Goal: Task Accomplishment & Management: Use online tool/utility

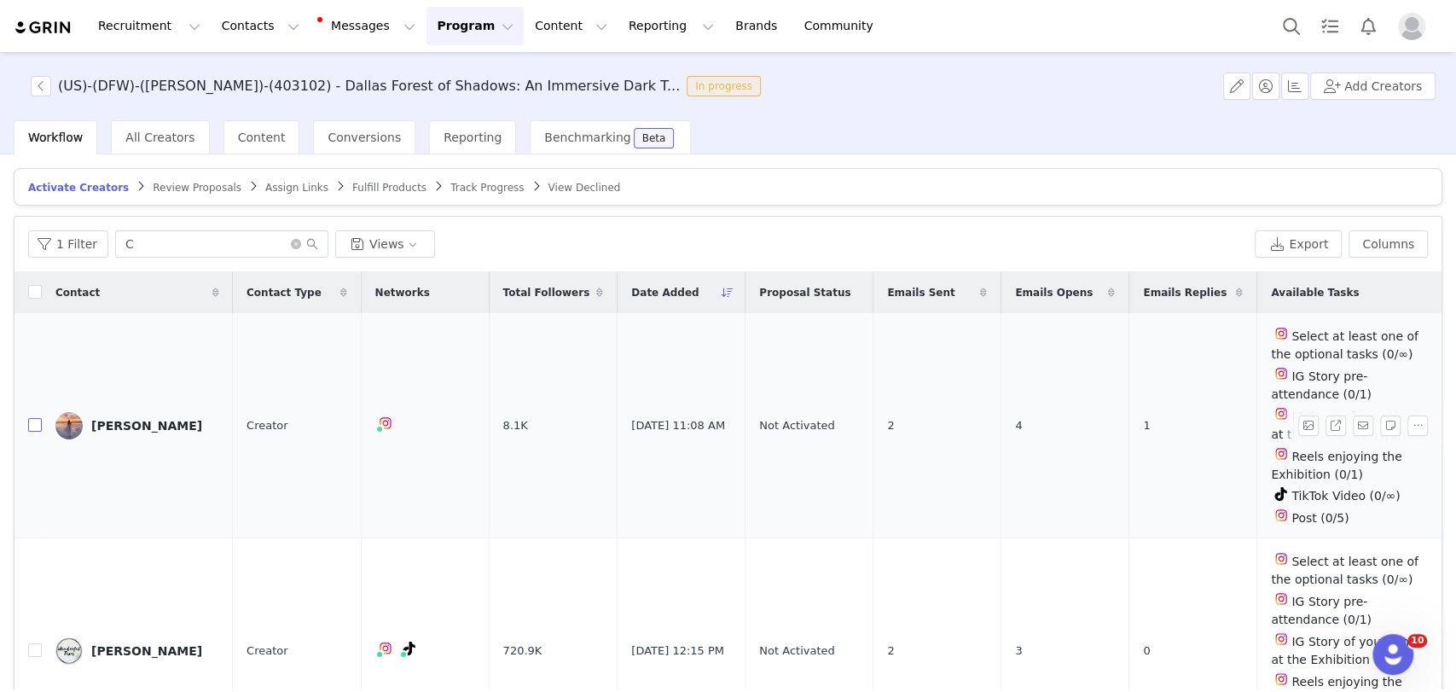
click at [34, 431] on input "checkbox" at bounding box center [35, 425] width 14 height 14
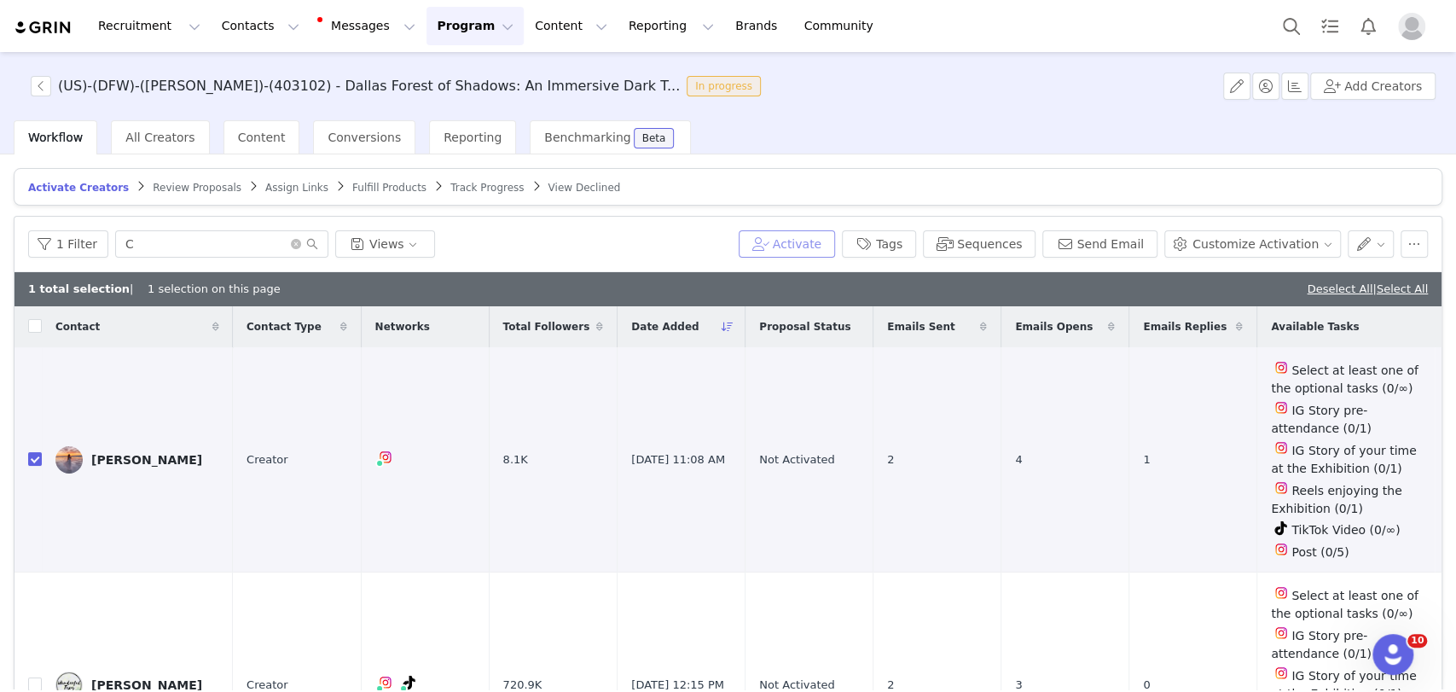
click at [823, 245] on button "Activate" at bounding box center [786, 243] width 96 height 27
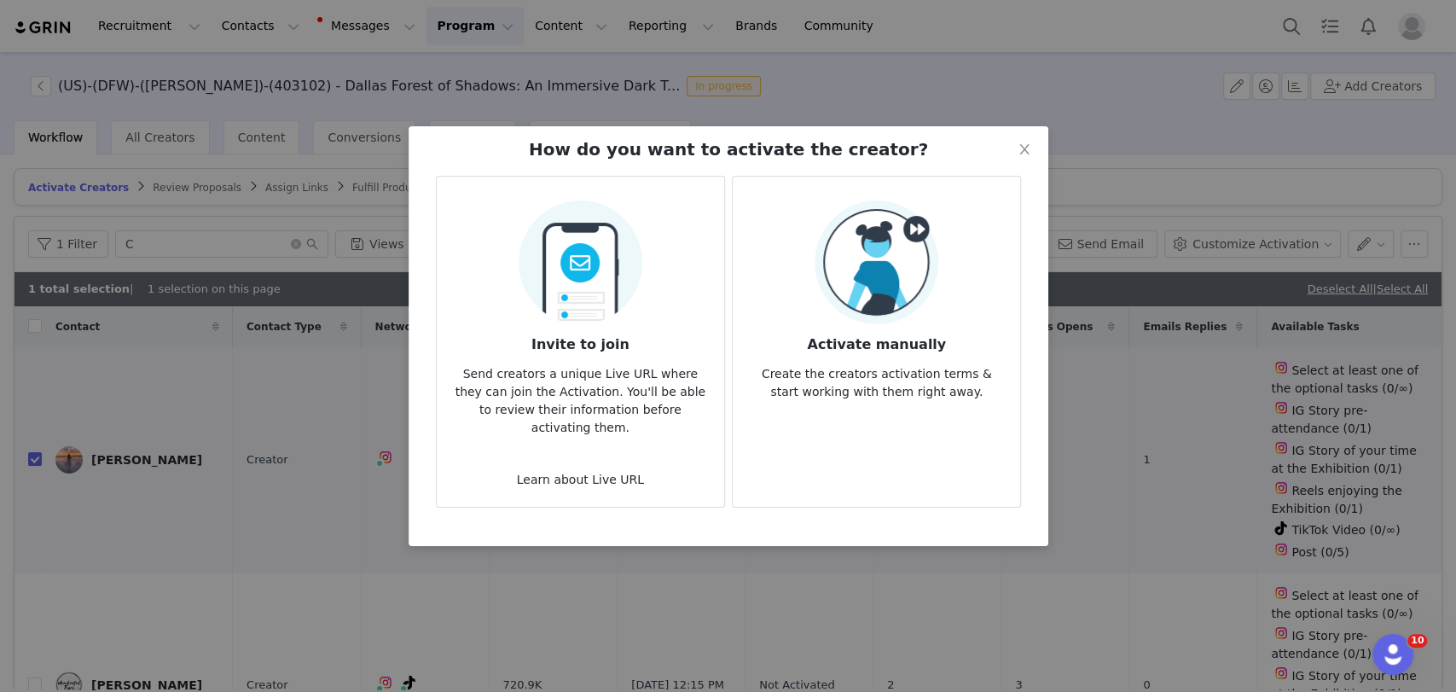
click at [846, 267] on img at bounding box center [876, 262] width 124 height 124
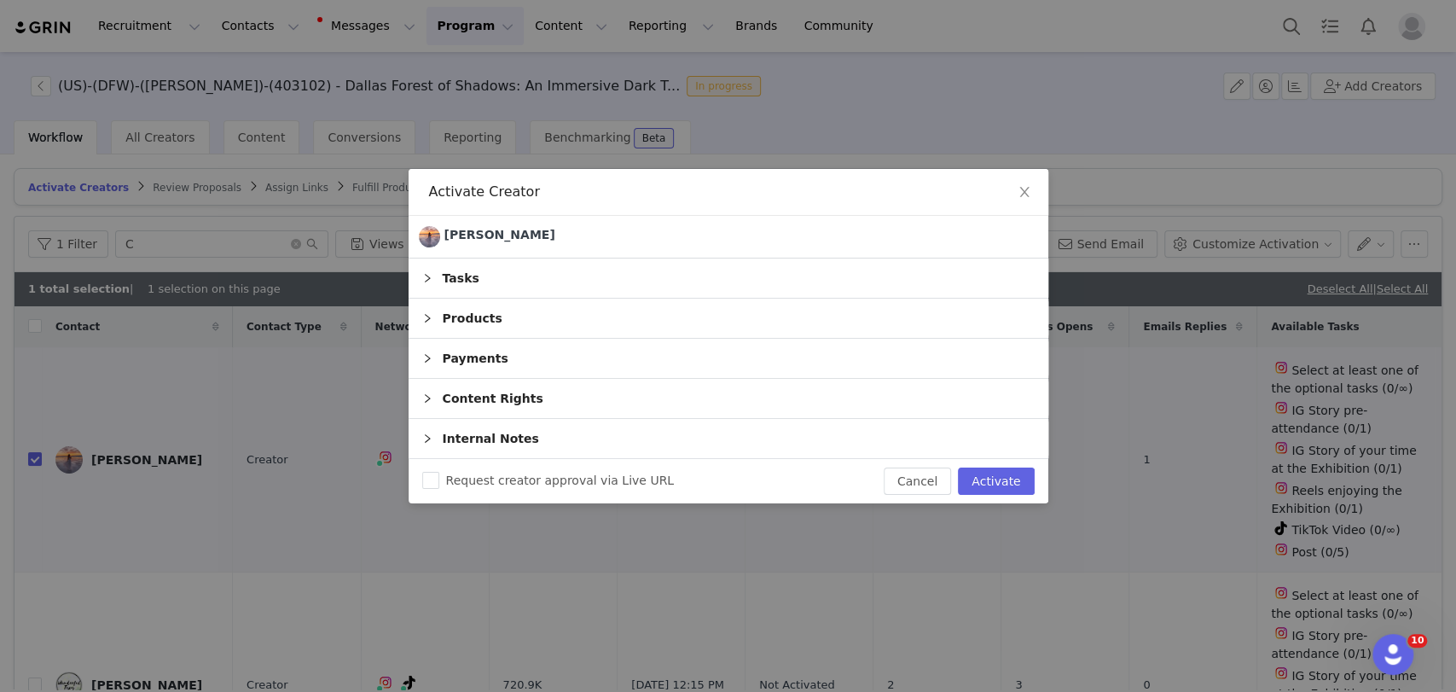
click at [989, 463] on div "Request creator approval via Live URL Cancel Activate" at bounding box center [728, 481] width 640 height 44
click at [986, 472] on button "Activate" at bounding box center [996, 480] width 76 height 27
checkbox input "false"
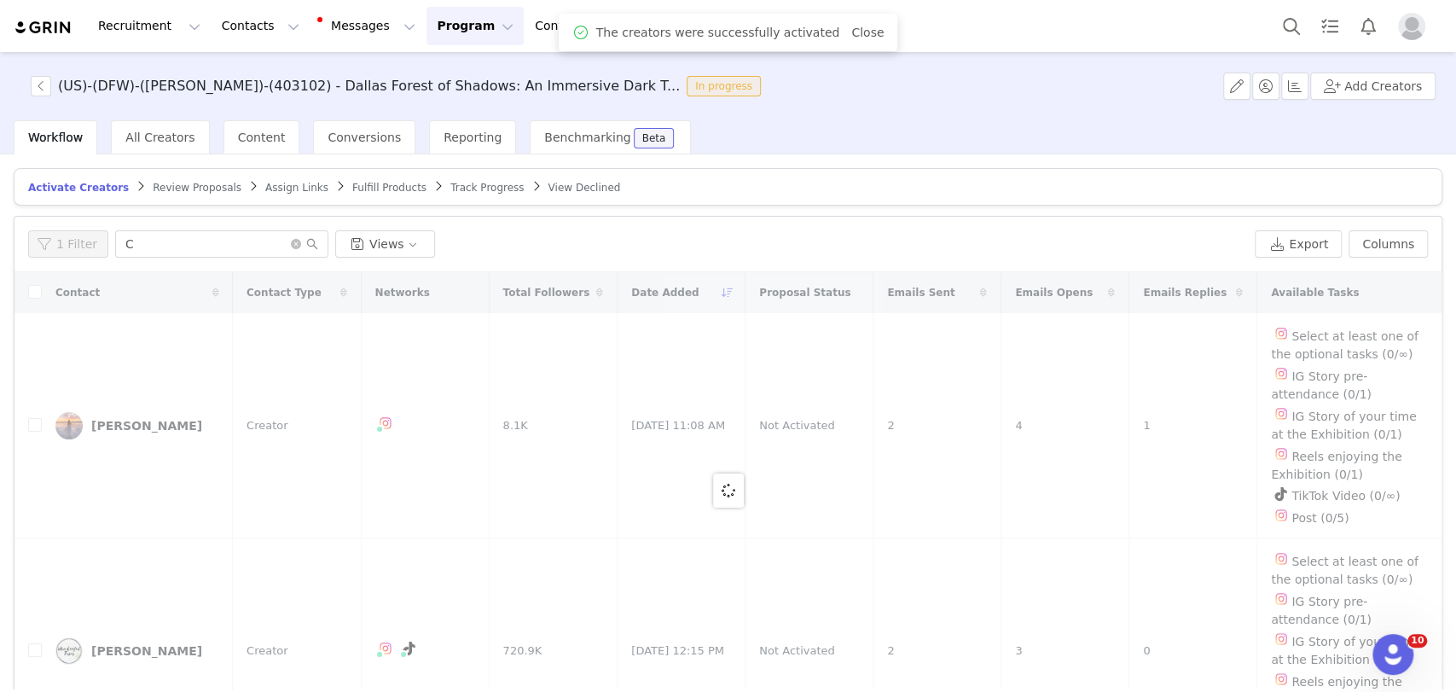
click at [266, 189] on span "Assign Links" at bounding box center [296, 188] width 63 height 12
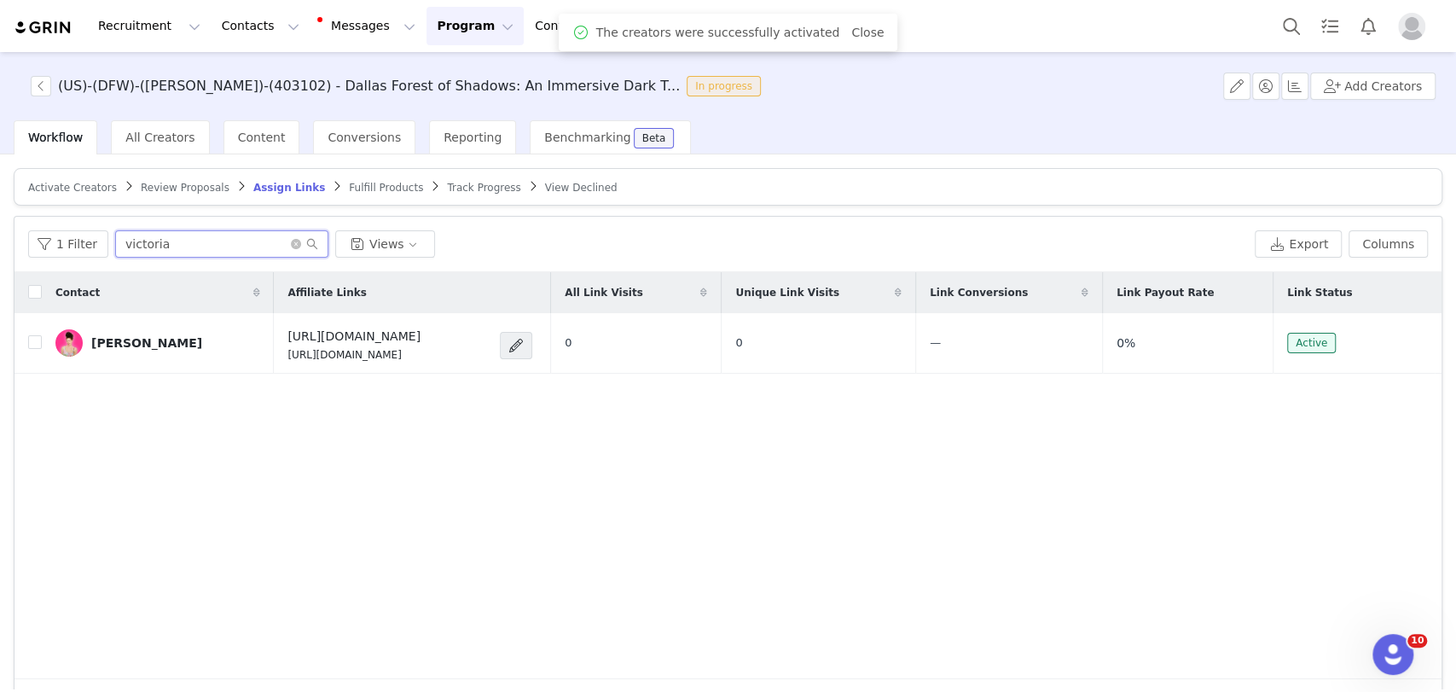
drag, startPoint x: 225, startPoint y: 246, endPoint x: 3, endPoint y: 246, distance: 221.7
click at [3, 246] on div "Activate Creators Review Proposals Assign Links Fulfill Products Track Progress…" at bounding box center [728, 421] width 1456 height 535
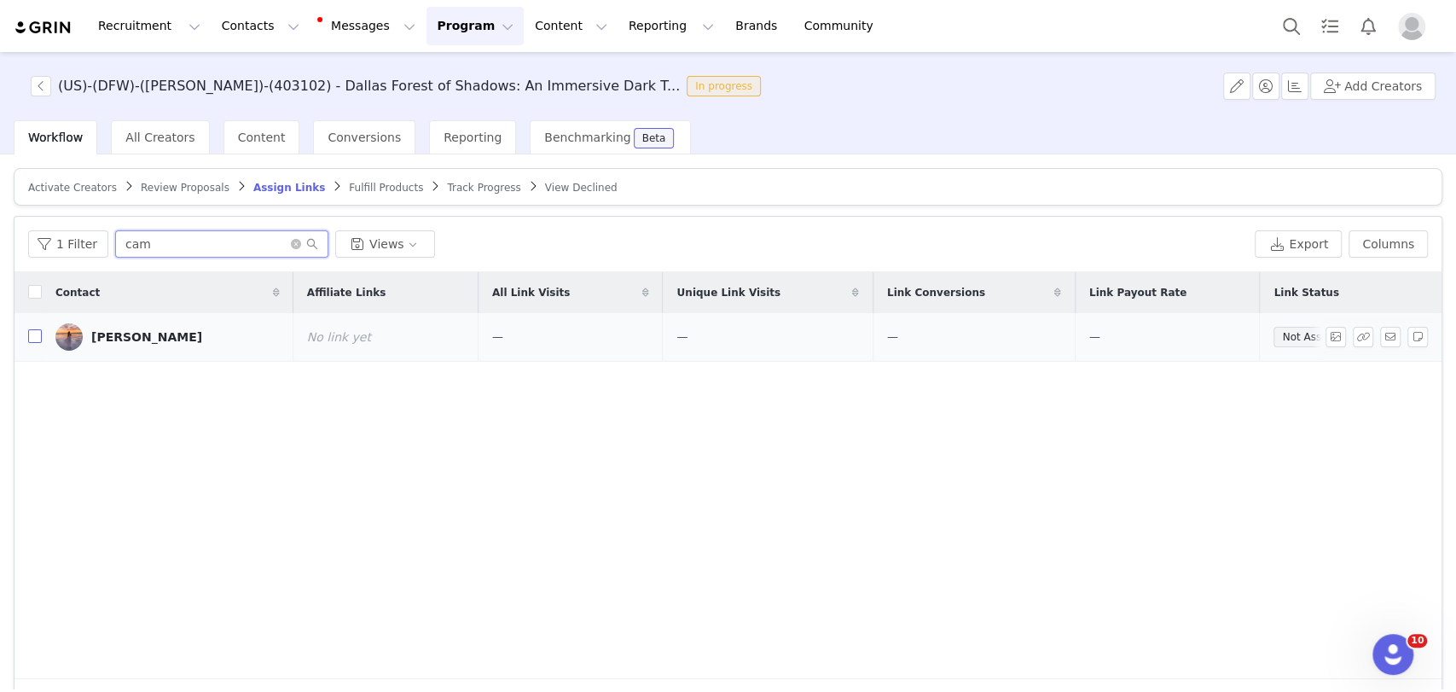
type input "cam"
click at [40, 334] on input "checkbox" at bounding box center [35, 336] width 14 height 14
checkbox input "true"
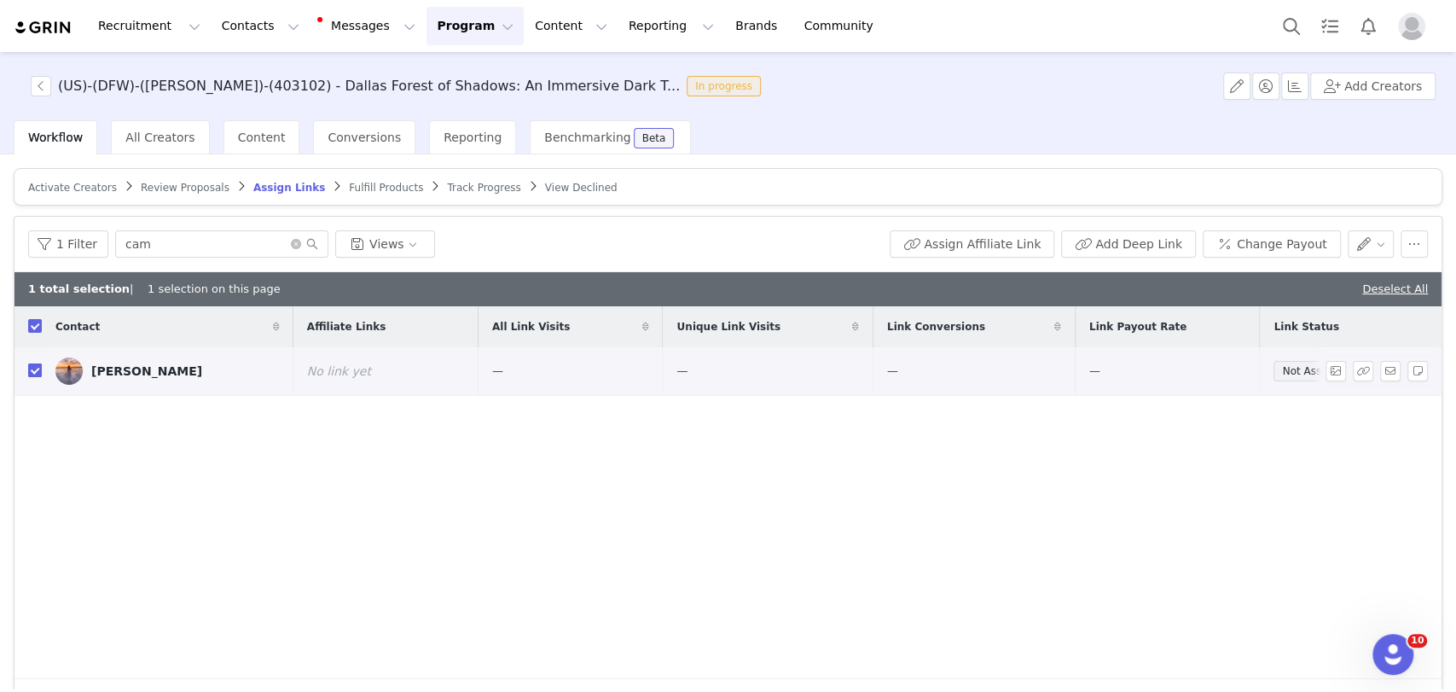
click at [32, 363] on input "checkbox" at bounding box center [35, 370] width 14 height 14
checkbox input "false"
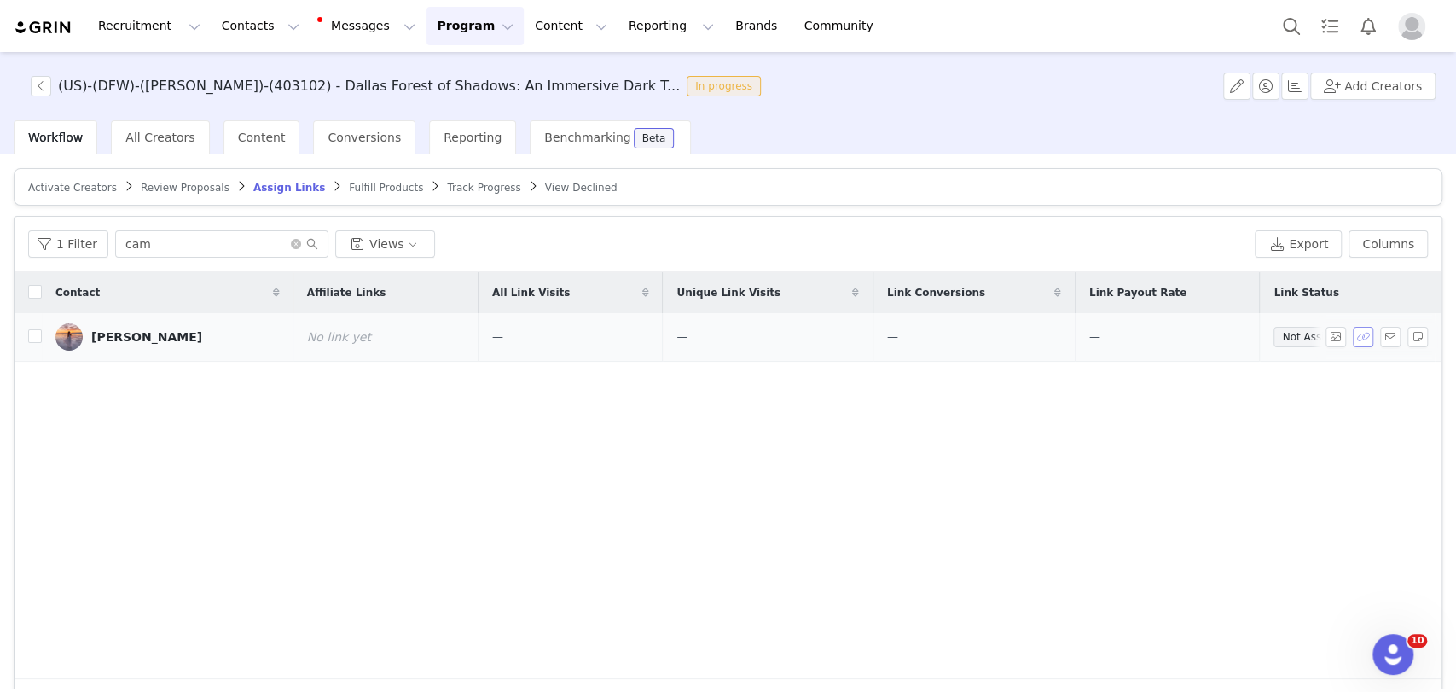
click at [1352, 335] on button "button" at bounding box center [1362, 337] width 20 height 20
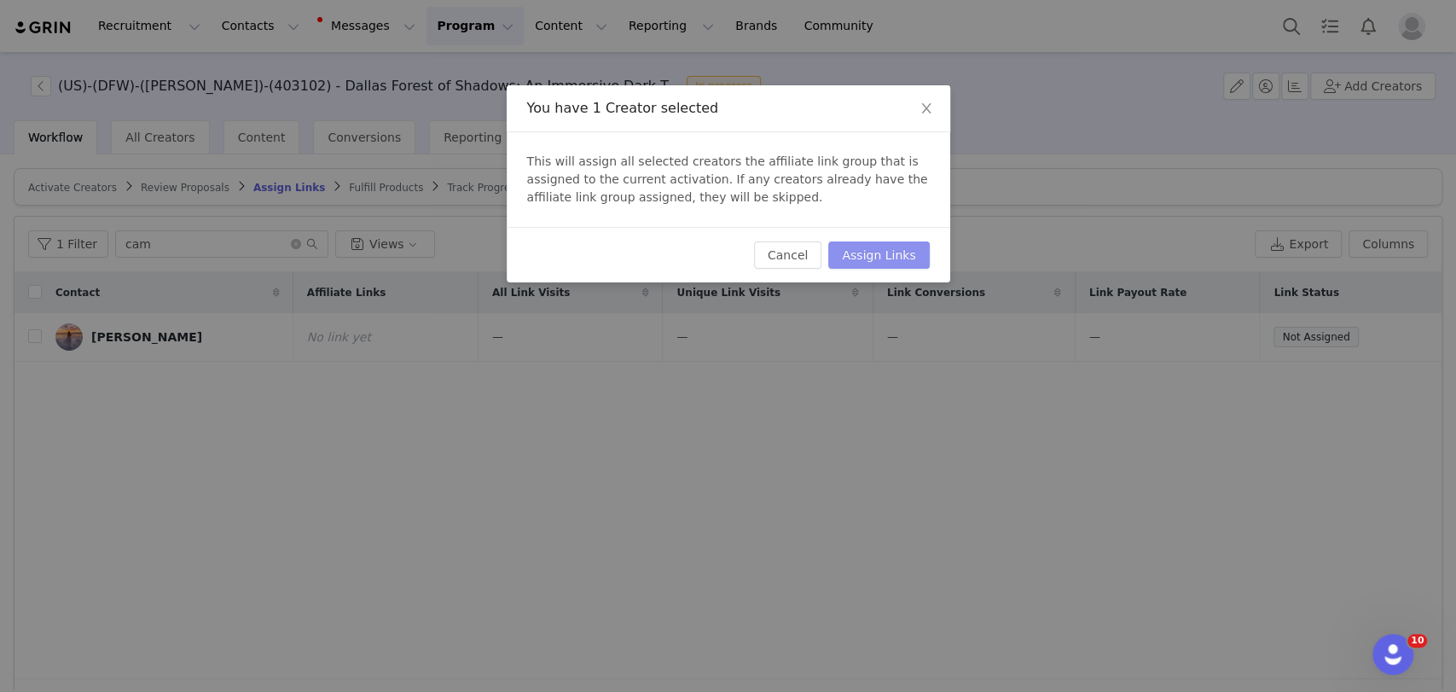
click at [882, 242] on button "Assign Links" at bounding box center [878, 254] width 101 height 27
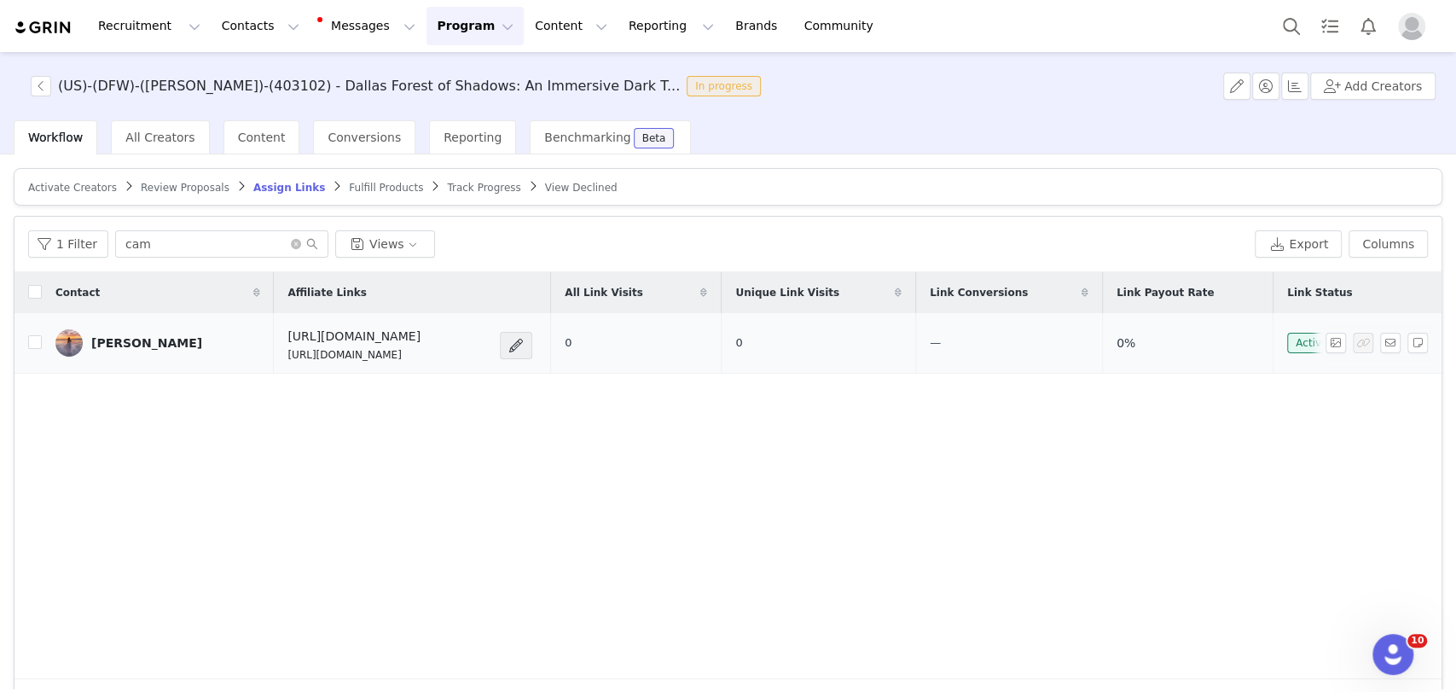
drag, startPoint x: 450, startPoint y: 352, endPoint x: 222, endPoint y: 359, distance: 228.6
click at [274, 359] on td "[URL][DOMAIN_NAME] [URL][DOMAIN_NAME]" at bounding box center [412, 343] width 276 height 61
click at [1380, 336] on button "button" at bounding box center [1390, 343] width 20 height 20
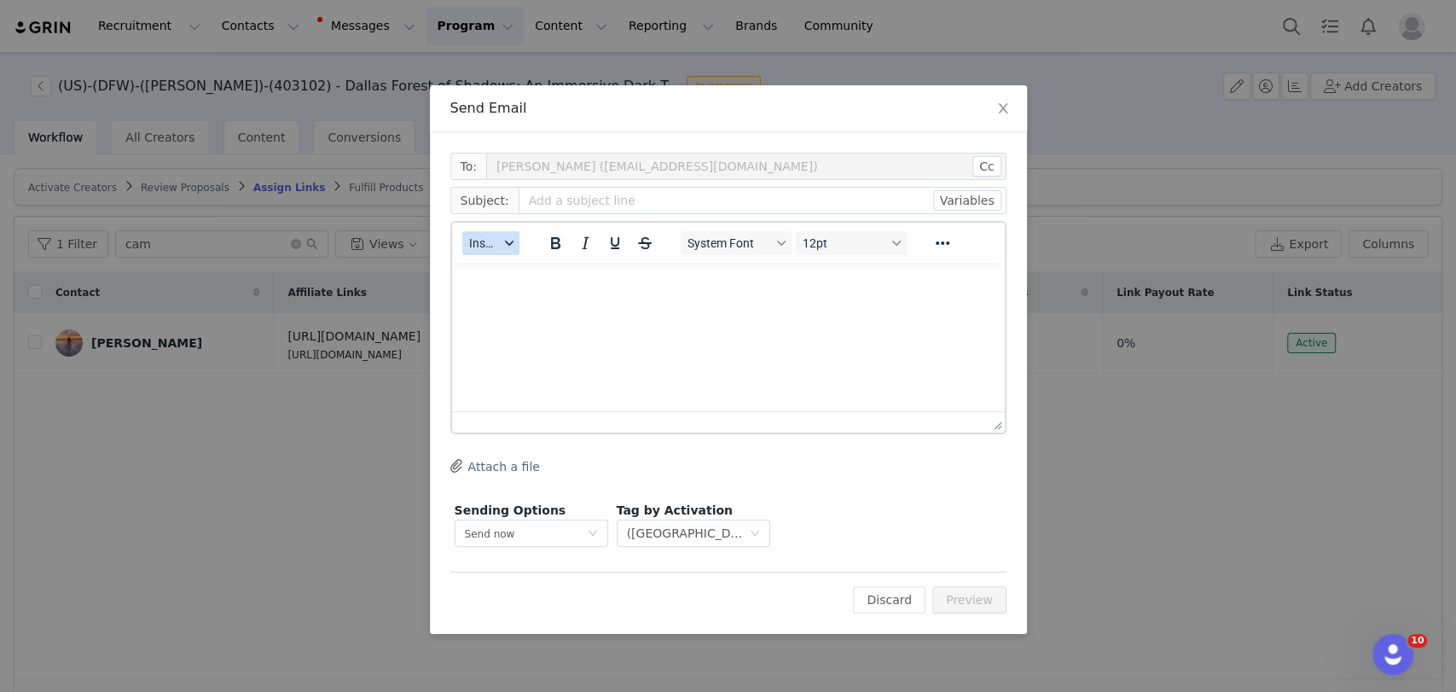
click at [486, 236] on span "Insert" at bounding box center [484, 243] width 30 height 14
click at [508, 268] on div "Insert Template" at bounding box center [552, 273] width 153 height 20
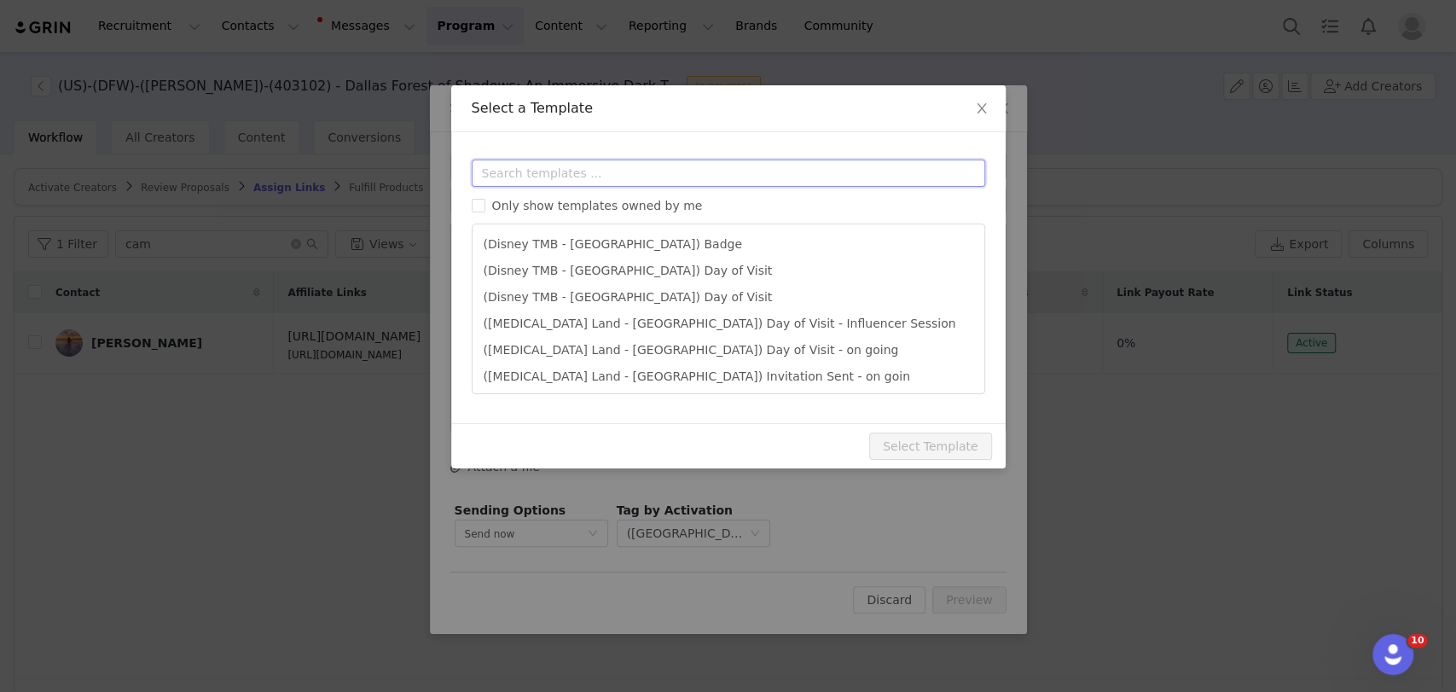
click at [531, 176] on input "text" at bounding box center [728, 172] width 513 height 27
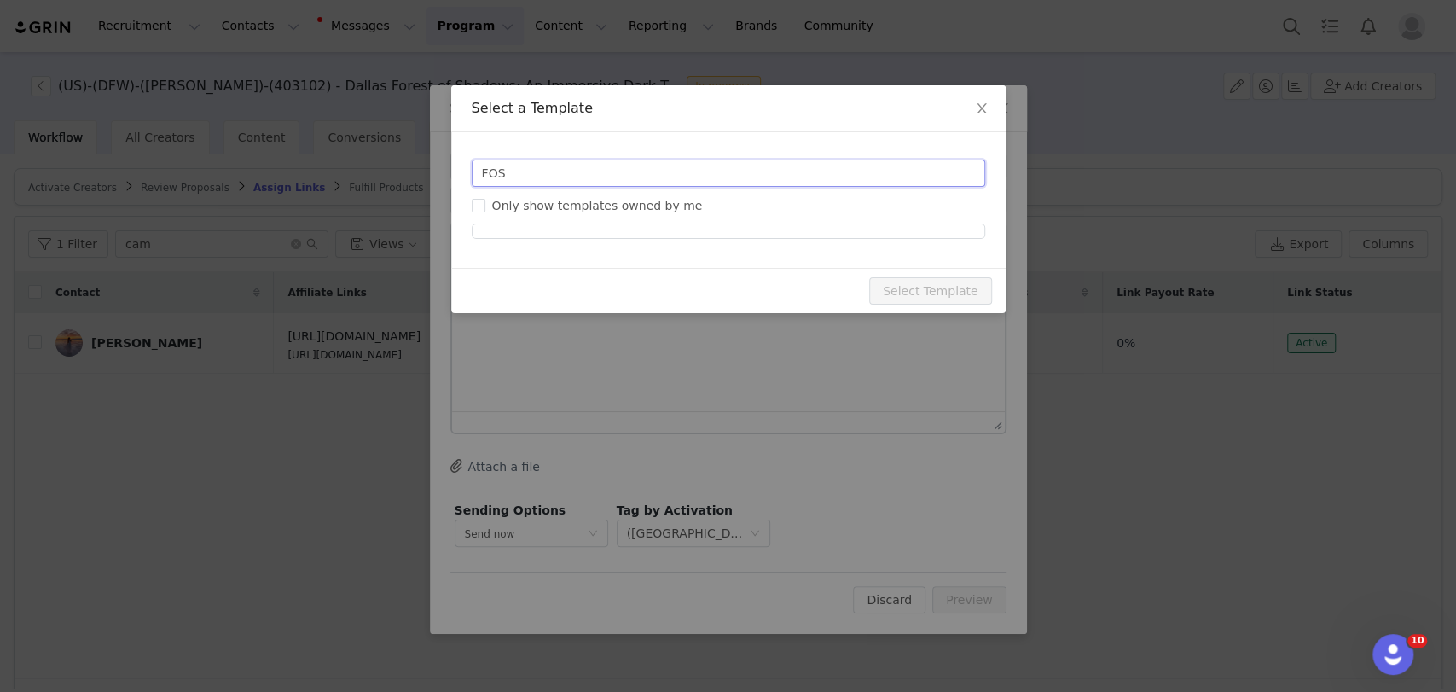
drag, startPoint x: 527, startPoint y: 168, endPoint x: 441, endPoint y: 179, distance: 86.8
click at [441, 179] on div "Select a Template Templates FOS Only show templates owned by me Preview Subject…" at bounding box center [728, 346] width 1456 height 692
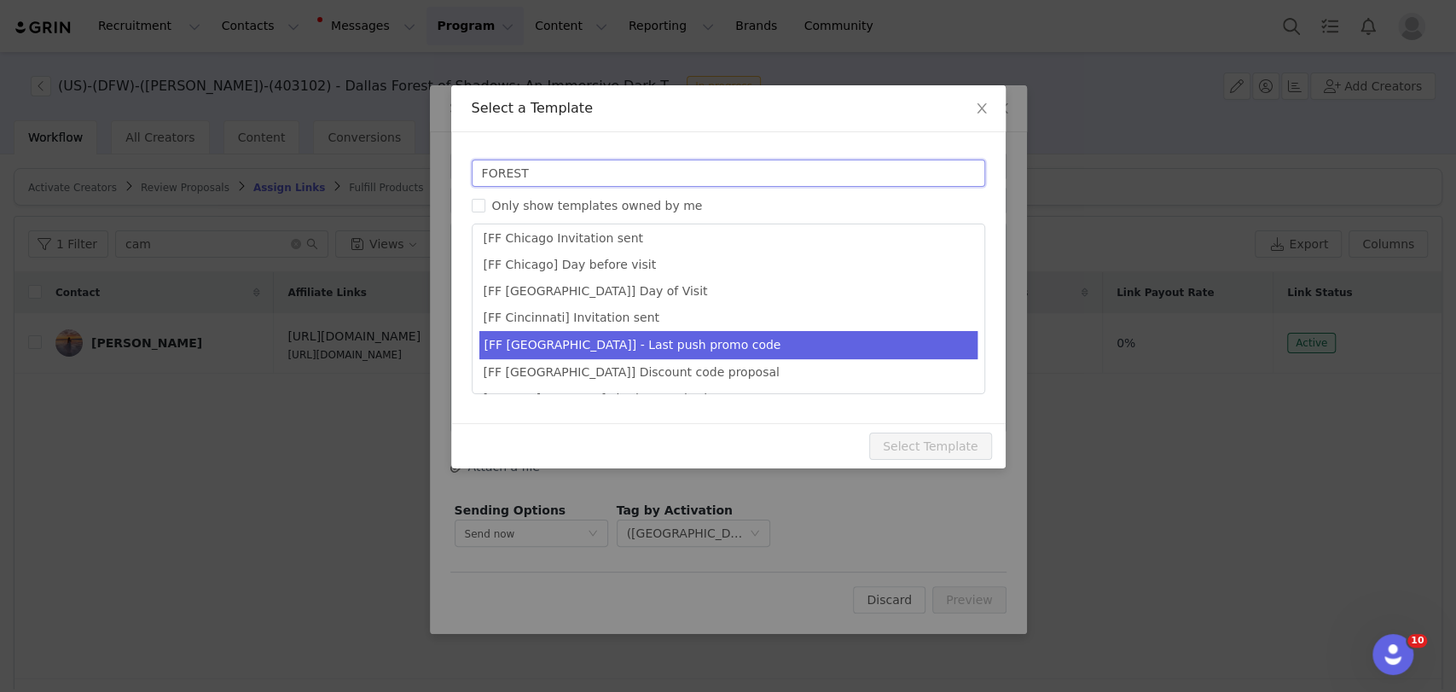
scroll to position [269, 0]
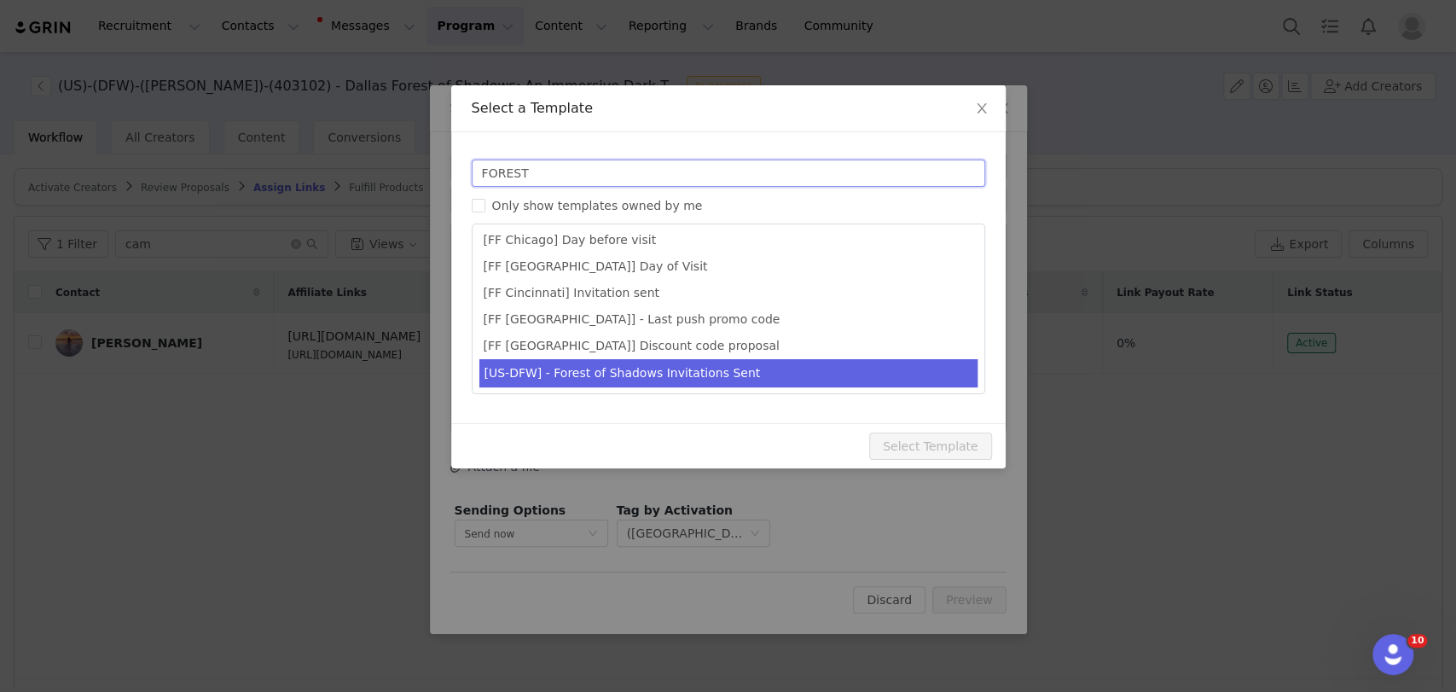
type input "FOREST"
click at [563, 371] on li "[US-DFW] - Forest of Shadows Invitations Sent" at bounding box center [728, 373] width 498 height 28
type input "[MEDICAL_DATA] [instagram_username] | You are on the guest list for Forest of S…"
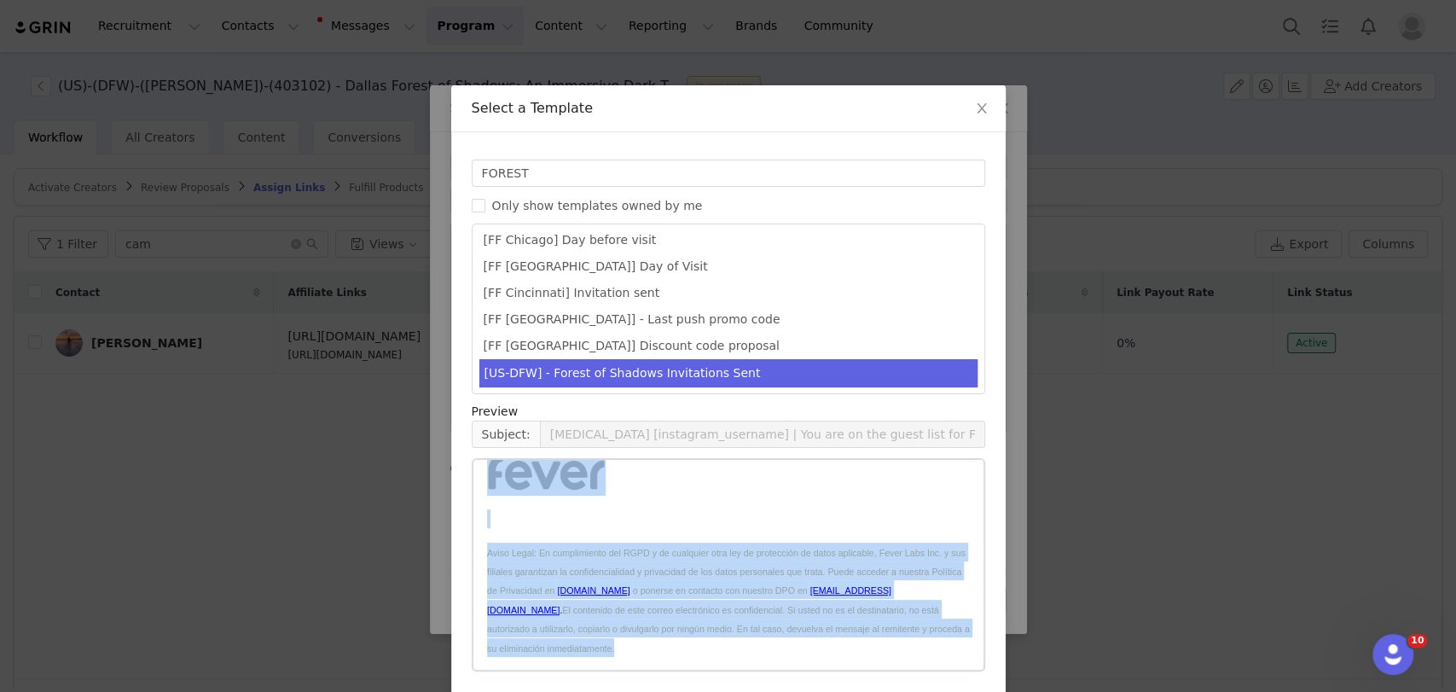
scroll to position [66, 0]
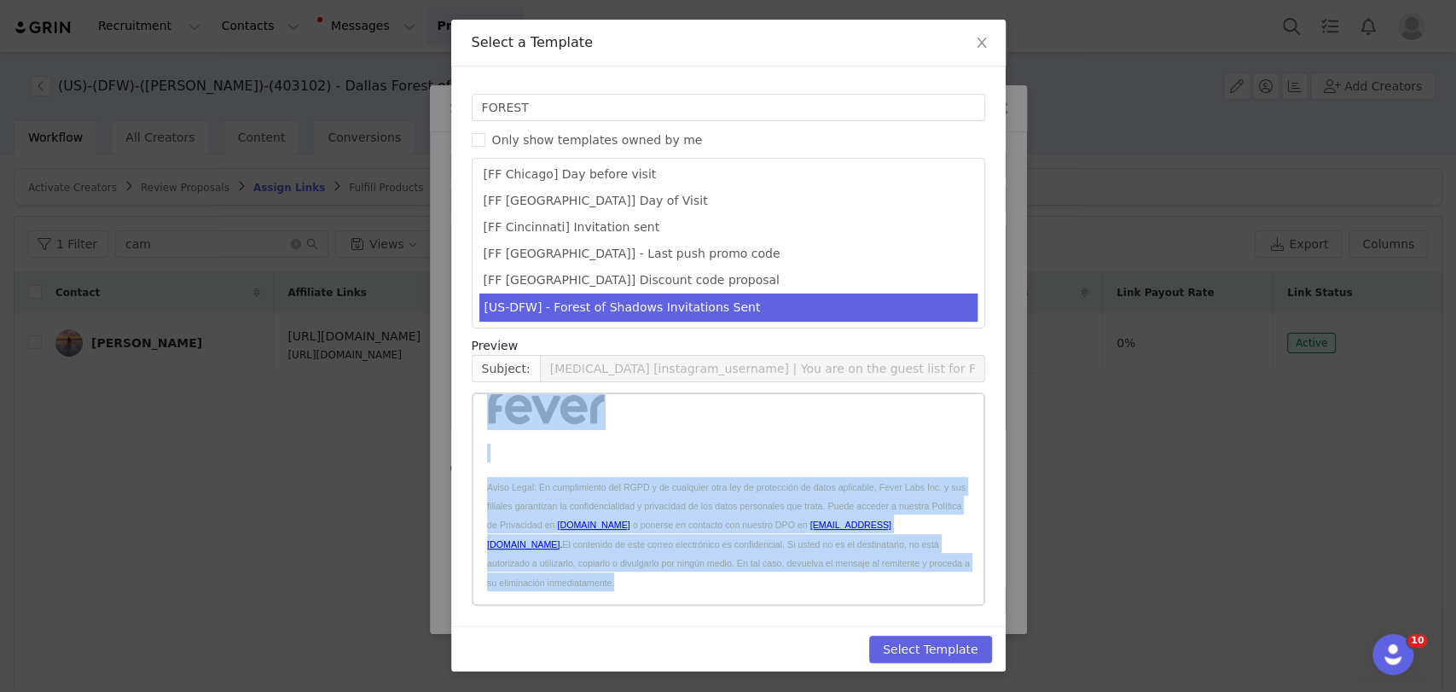
drag, startPoint x: 489, startPoint y: 415, endPoint x: 1189, endPoint y: 1016, distance: 921.6
click at [826, 605] on html "Hi [first_name]! I am pleased to tell you that we are counting on you for Fores…" at bounding box center [727, 209] width 510 height 790
copy body "Lo [ipsum_dolo]! S am consect ad elit sed doei te inc utlabore et dol mag Aliqu…"
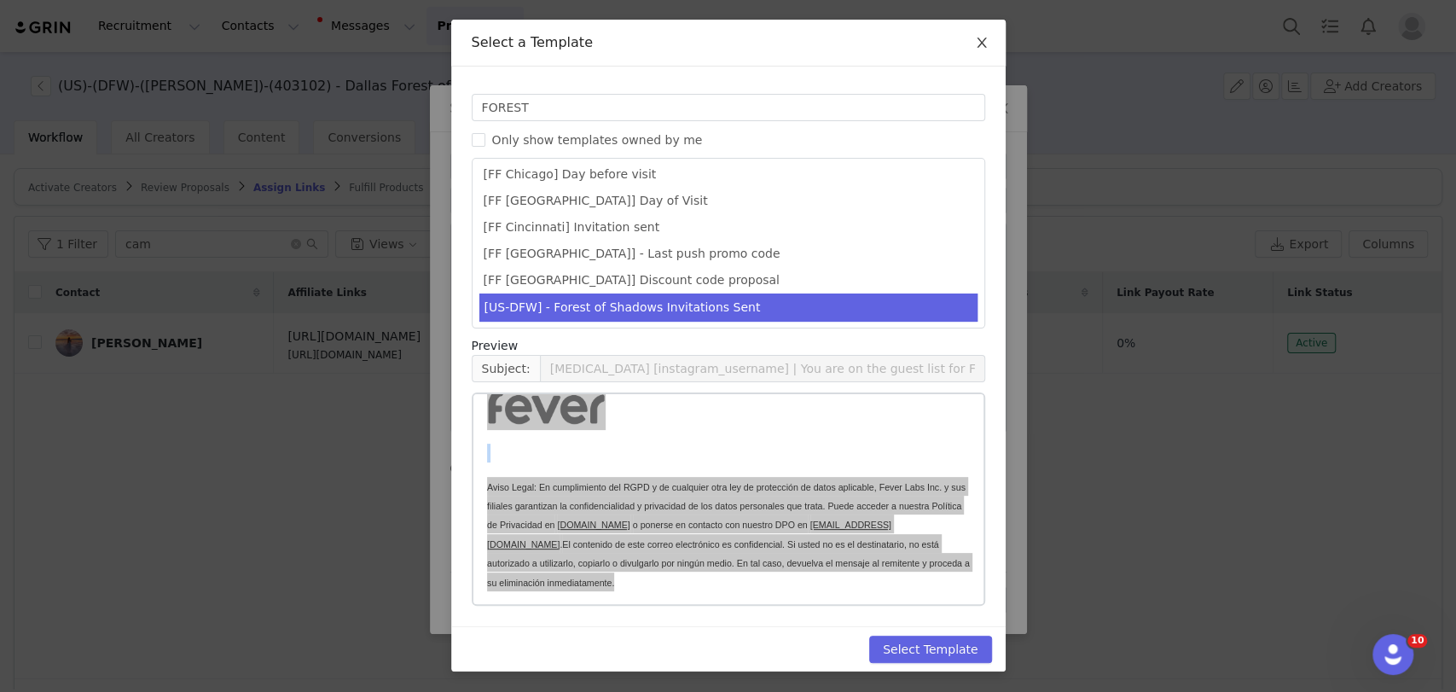
click at [976, 43] on icon "icon: close" at bounding box center [980, 43] width 9 height 10
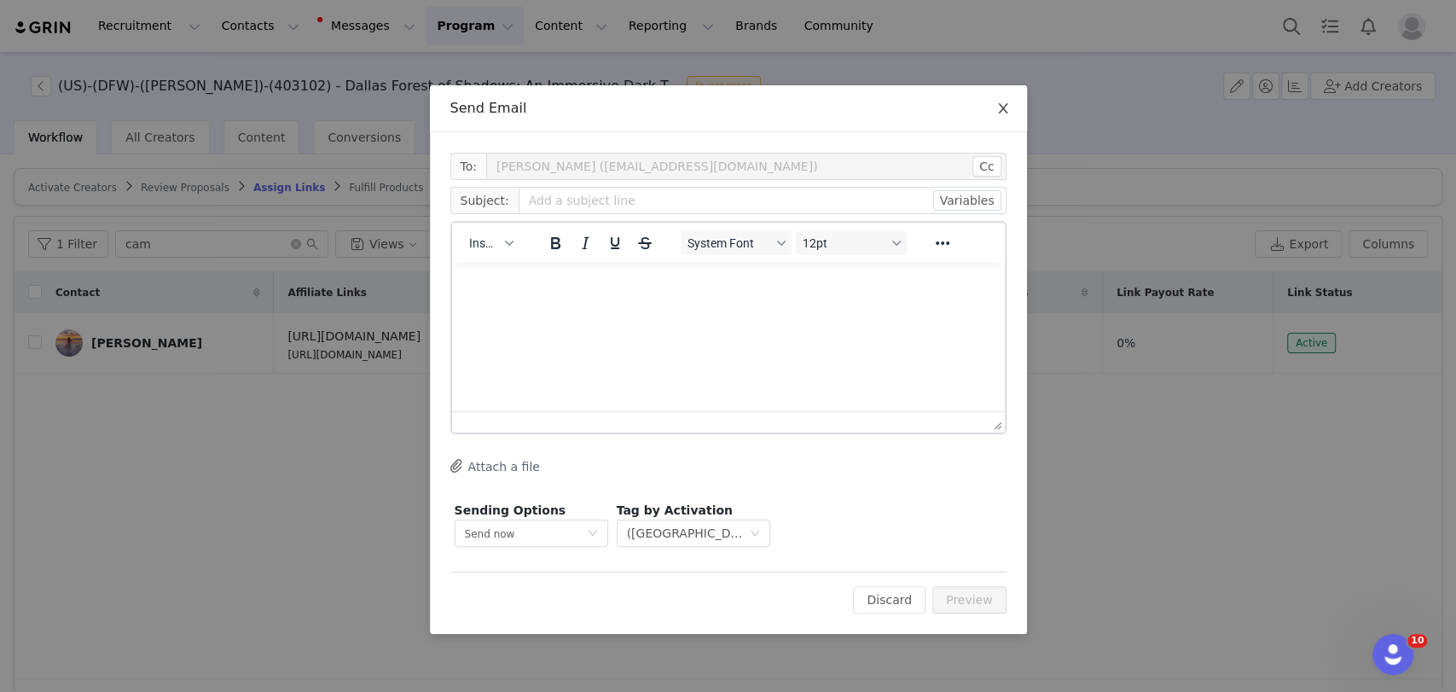
scroll to position [0, 0]
click at [999, 106] on icon "icon: close" at bounding box center [1003, 108] width 14 height 14
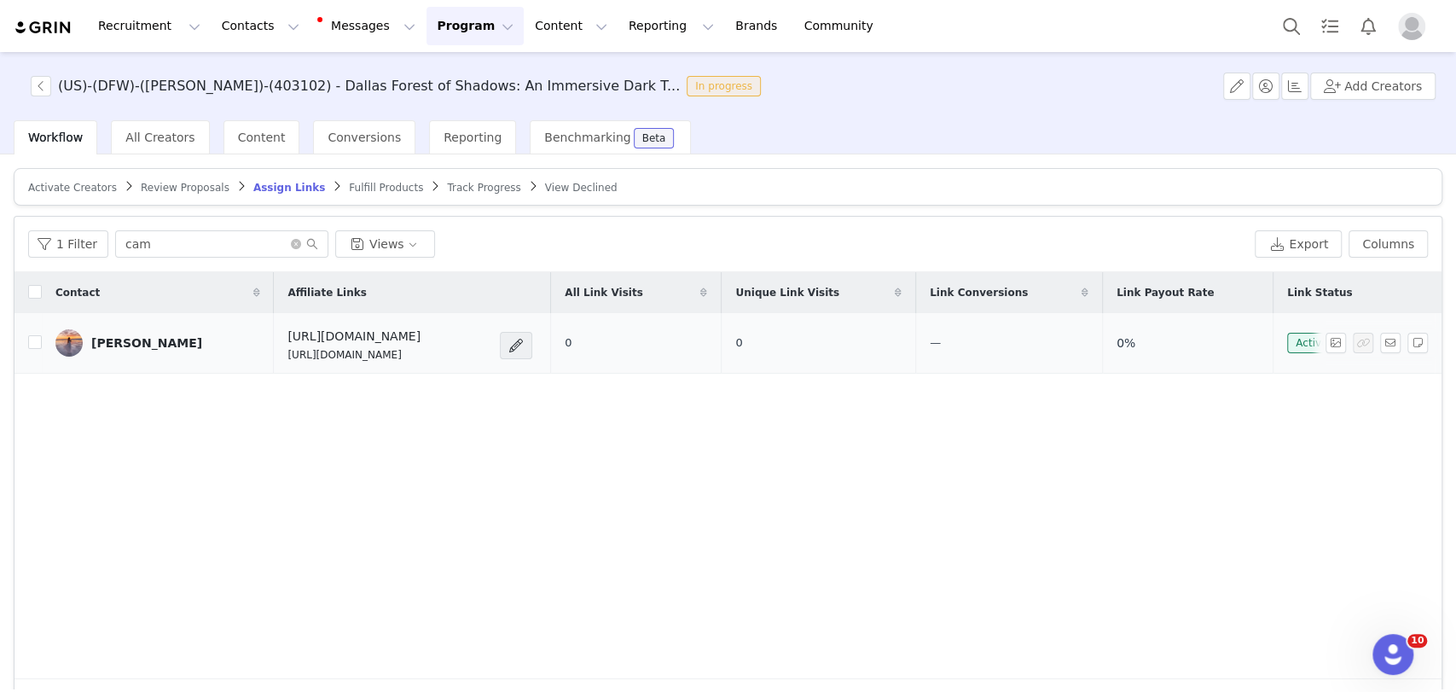
drag, startPoint x: 462, startPoint y: 345, endPoint x: 223, endPoint y: 356, distance: 239.0
click at [274, 356] on td "[URL][DOMAIN_NAME] [URL][DOMAIN_NAME]" at bounding box center [412, 343] width 276 height 61
copy p "[URL][DOMAIN_NAME]"
